Goal: Task Accomplishment & Management: Use online tool/utility

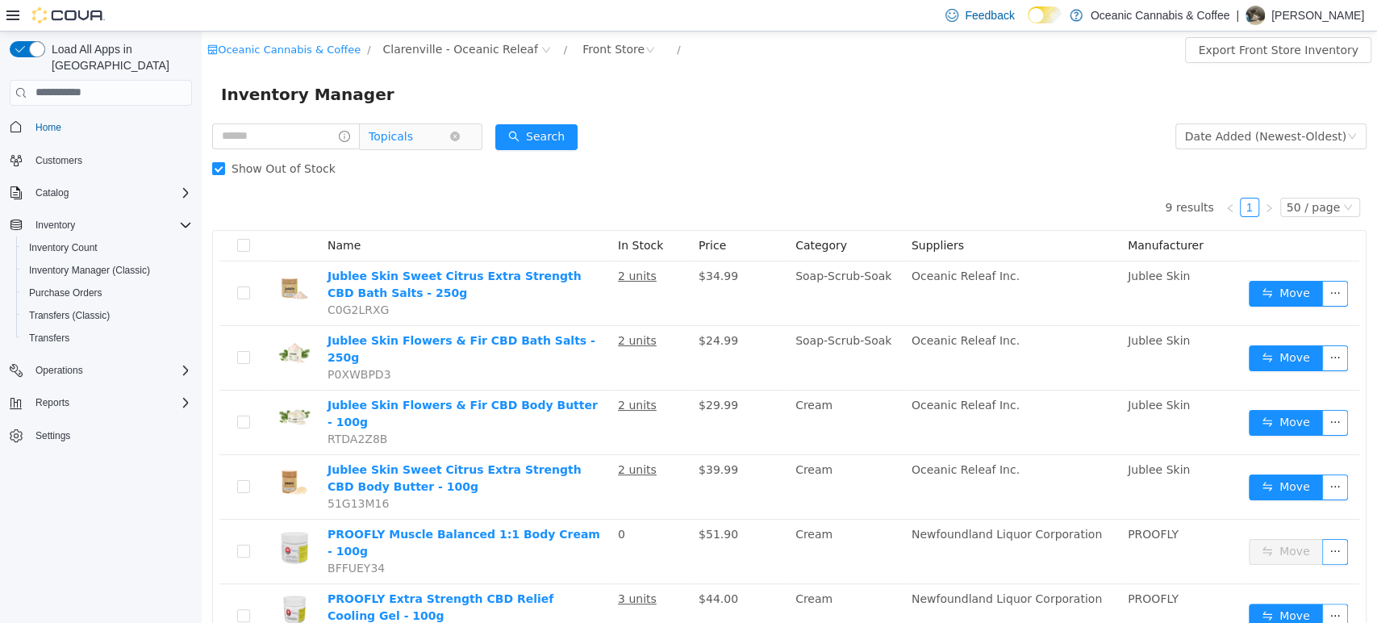
click at [466, 130] on span "Topicals" at bounding box center [414, 136] width 111 height 26
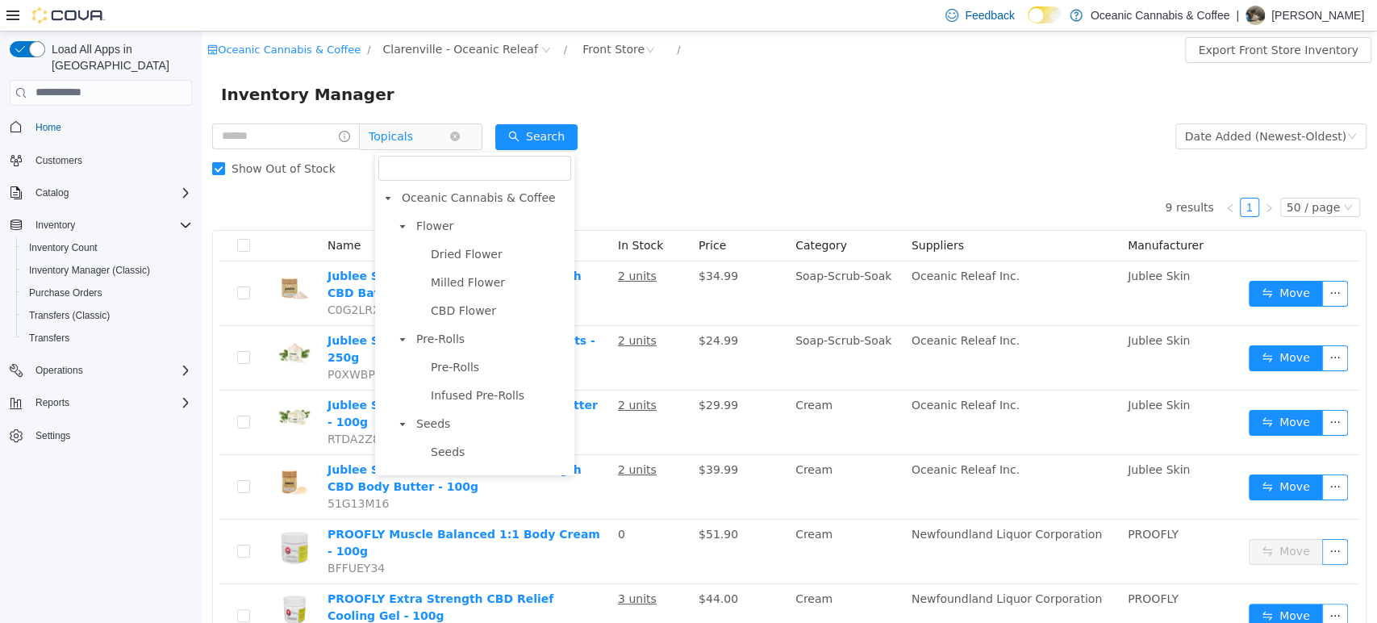
click at [460, 139] on icon "icon: close-circle" at bounding box center [455, 136] width 10 height 10
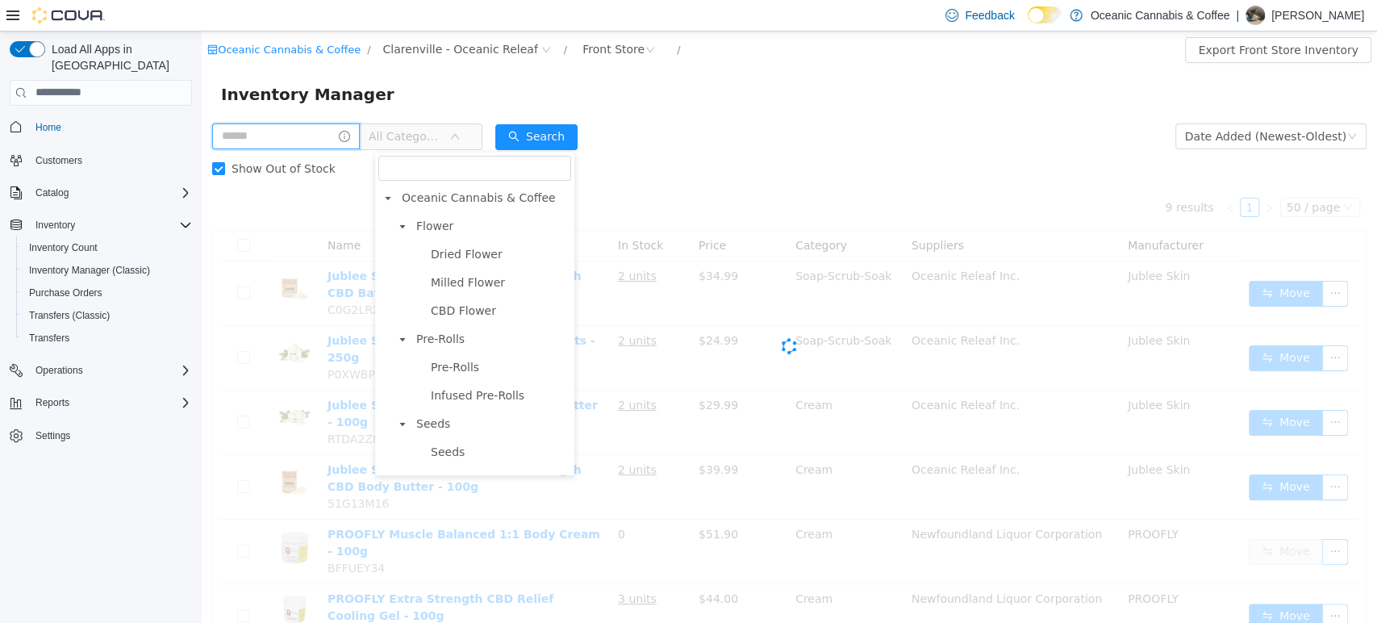
click at [323, 136] on input "text" at bounding box center [286, 136] width 148 height 26
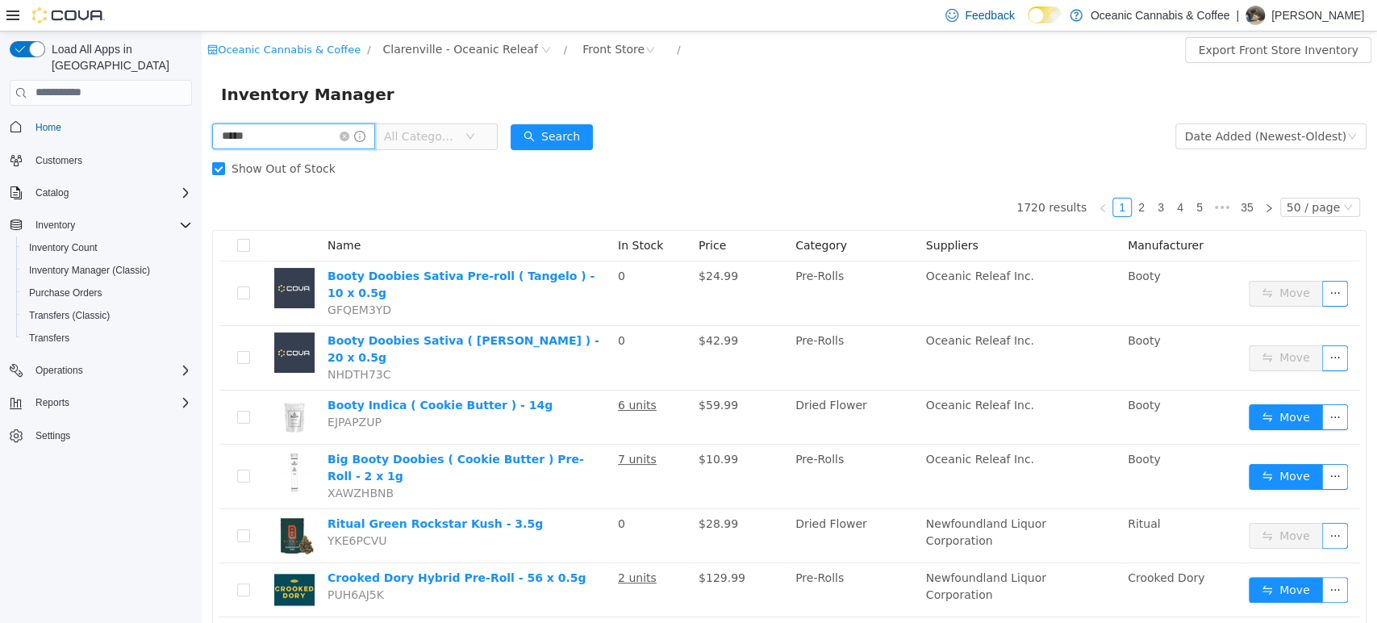
type input "*****"
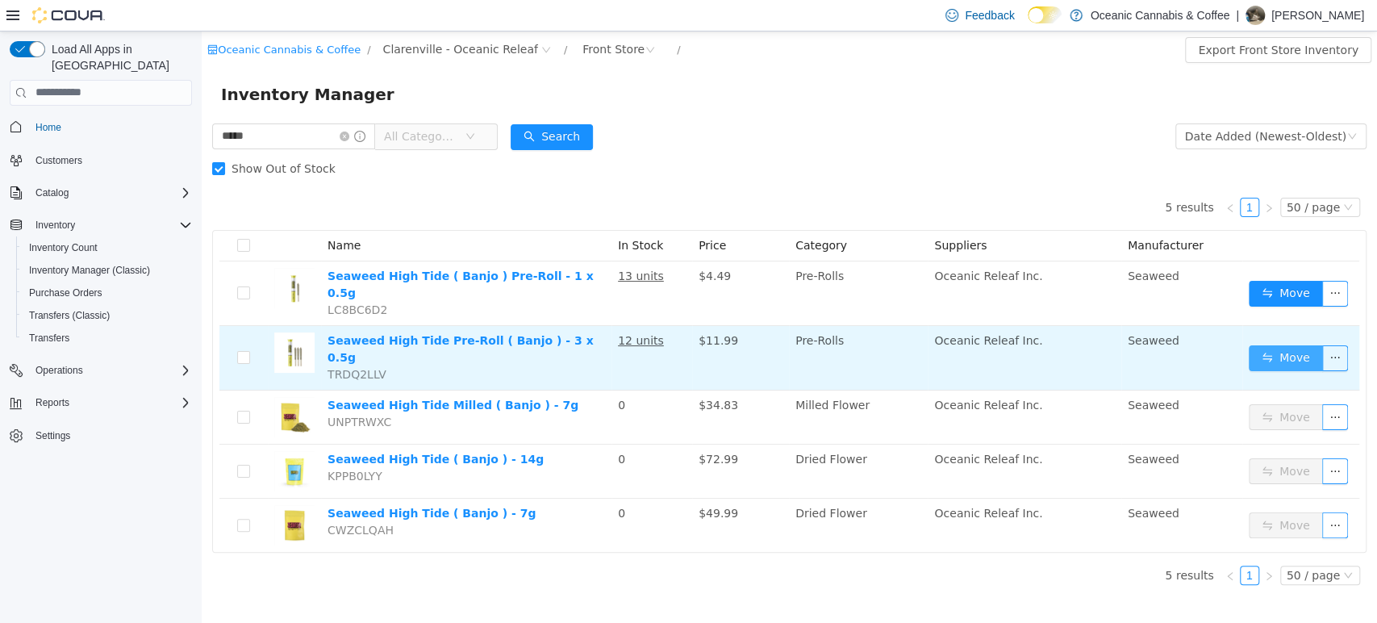
click at [1260, 344] on button "Move" at bounding box center [1286, 357] width 74 height 26
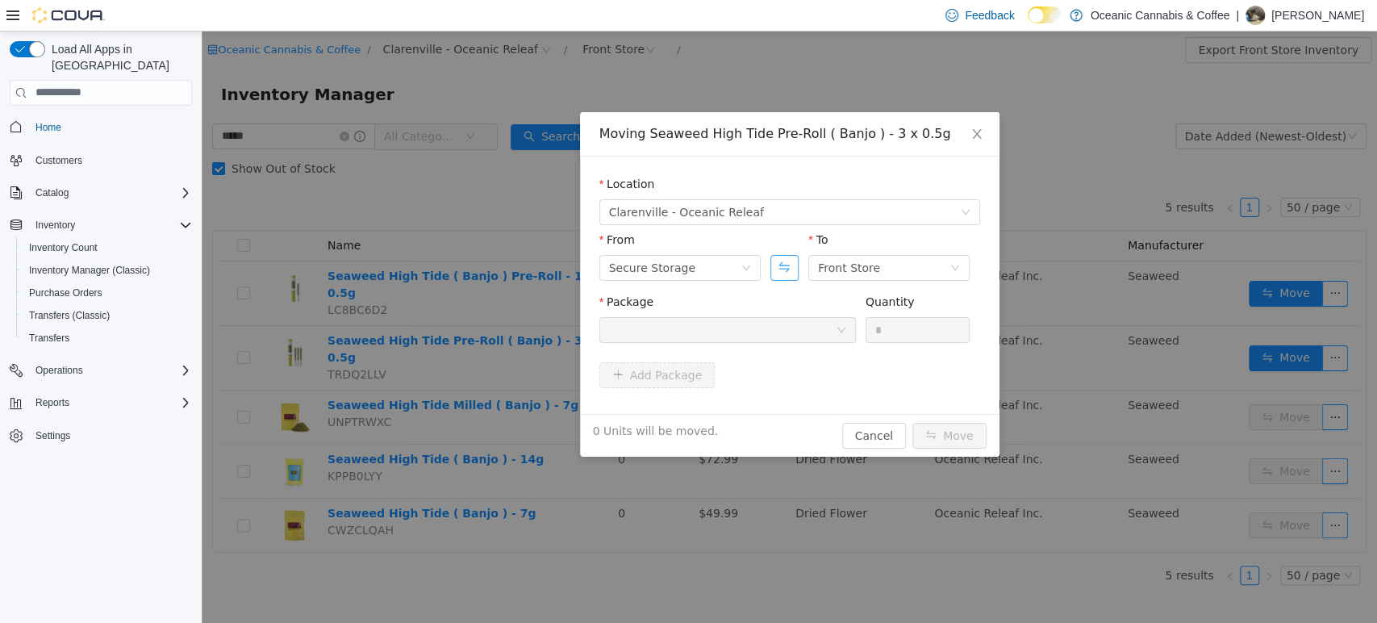
click at [794, 269] on button "Swap" at bounding box center [784, 267] width 28 height 26
click at [787, 326] on div at bounding box center [722, 329] width 227 height 24
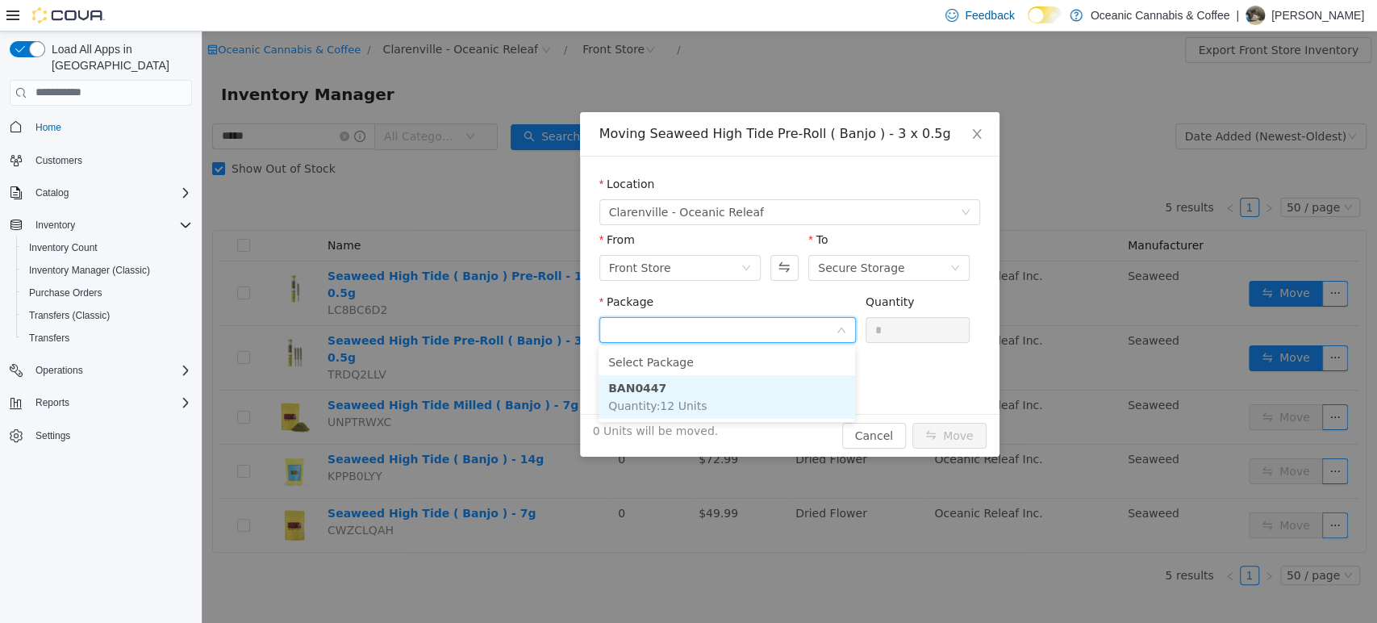
click at [769, 381] on li "BAN0447 Quantity : 12 Units" at bounding box center [726, 396] width 256 height 44
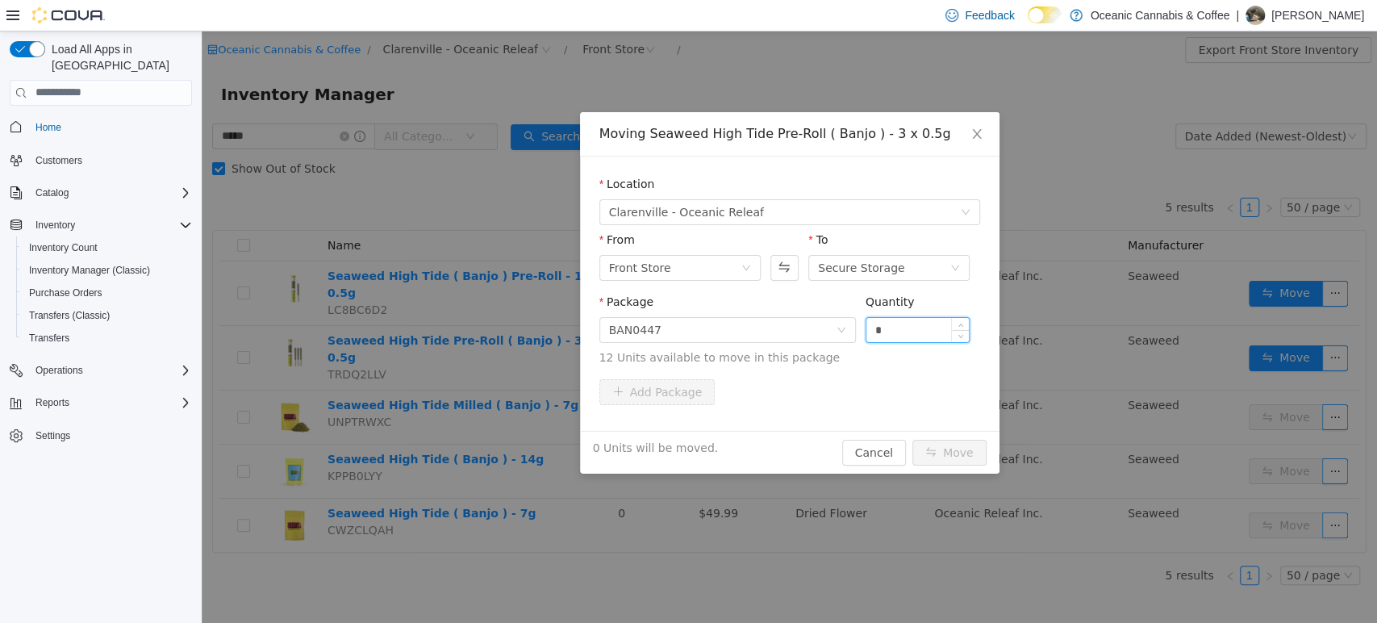
click at [926, 335] on input "*" at bounding box center [917, 329] width 103 height 24
type input "**"
click at [912, 439] on button "Move" at bounding box center [949, 452] width 74 height 26
